Goal: Find specific page/section: Find specific page/section

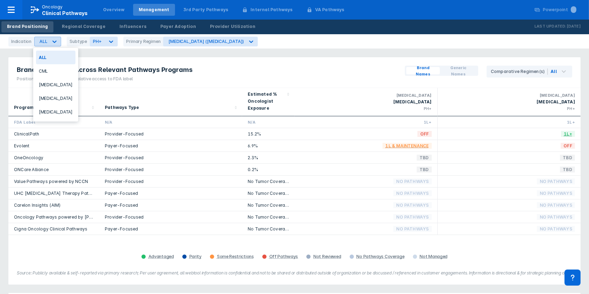
click at [54, 43] on icon at bounding box center [54, 41] width 7 height 7
click at [47, 73] on div "CML" at bounding box center [55, 71] width 39 height 14
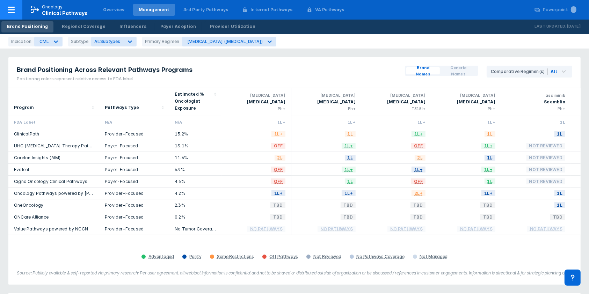
click at [11, 10] on icon at bounding box center [11, 10] width 8 height 8
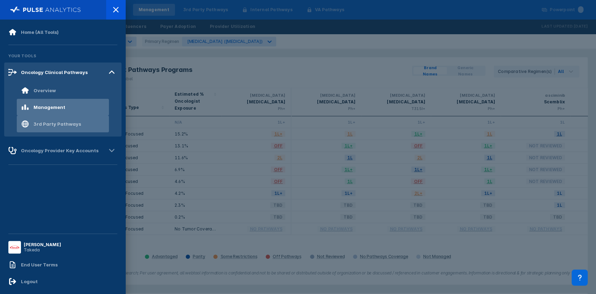
click at [59, 124] on div "3rd Party Pathways" at bounding box center [57, 124] width 47 height 6
